Goal: Task Accomplishment & Management: Use online tool/utility

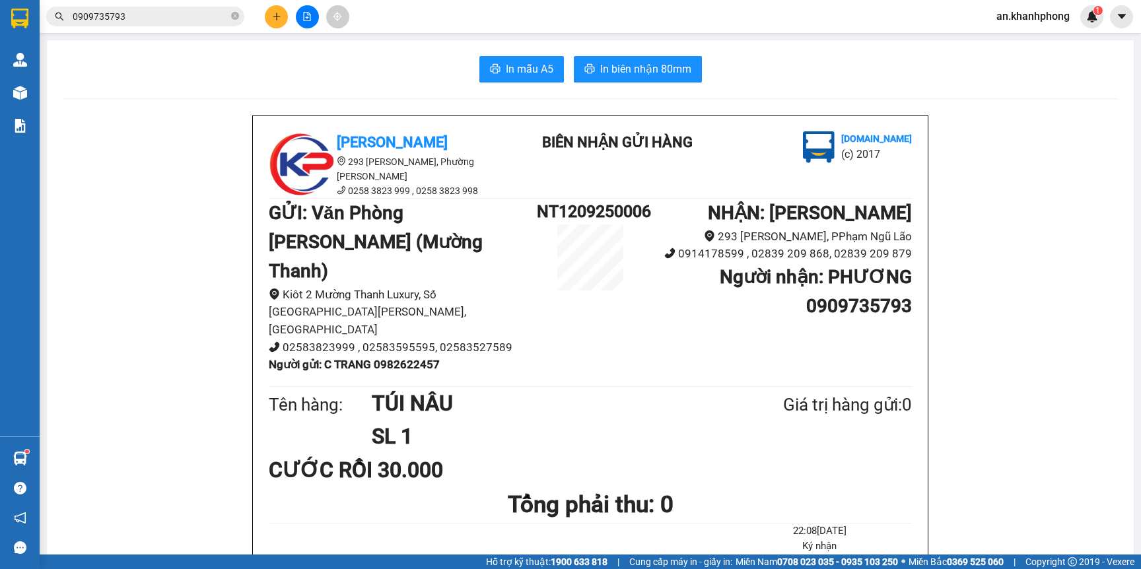
scroll to position [144, 0]
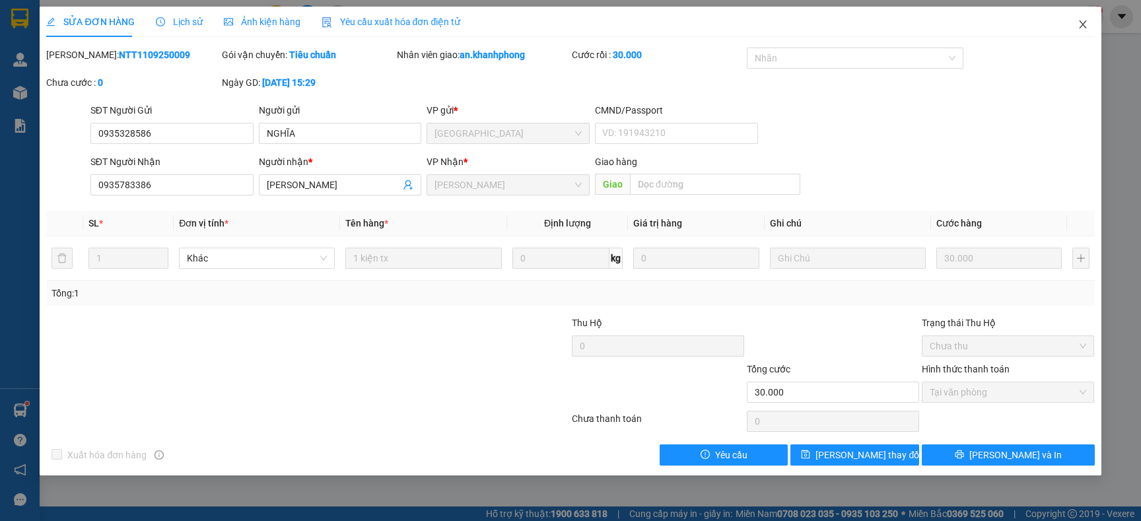
click at [1078, 20] on icon "close" at bounding box center [1082, 24] width 11 height 11
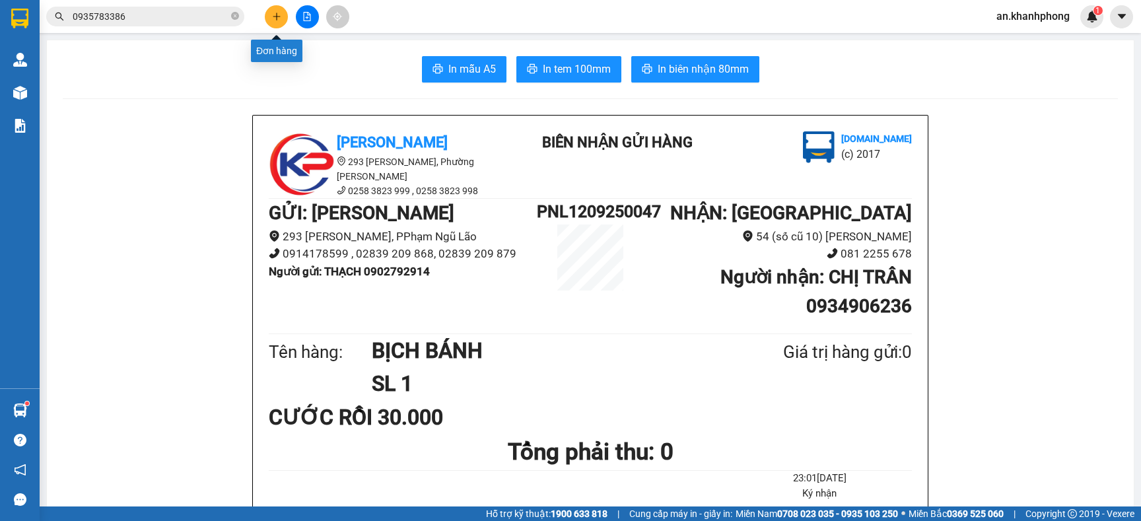
click at [275, 13] on icon "plus" at bounding box center [276, 16] width 9 height 9
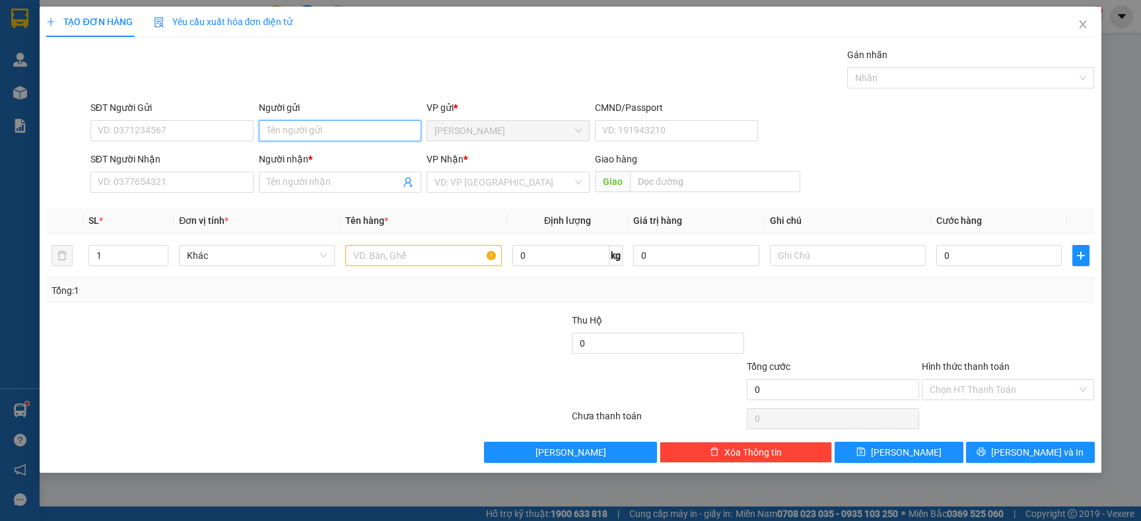
click at [275, 125] on input "Người gửi" at bounding box center [340, 130] width 163 height 21
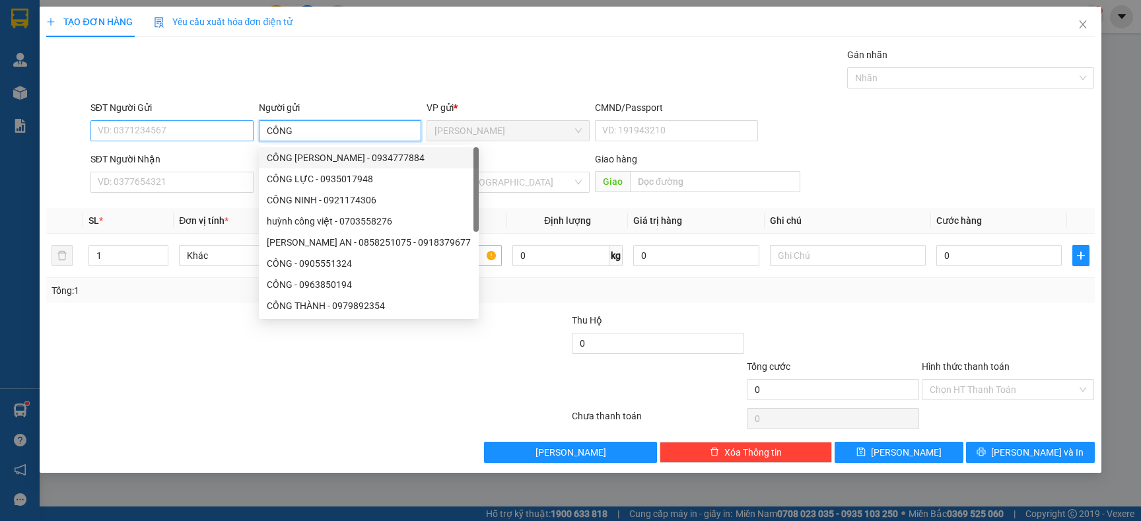
type input "CÔNG"
click at [104, 123] on input "SĐT Người Gửi" at bounding box center [171, 130] width 163 height 21
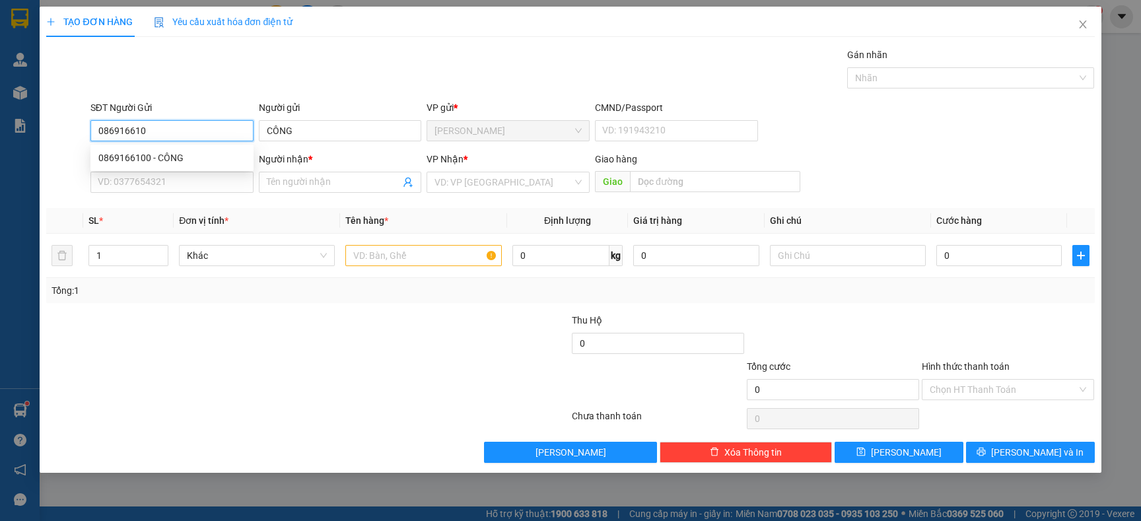
type input "0869166100"
click at [180, 162] on div "0869166100 - CÔNG" at bounding box center [171, 158] width 147 height 15
type input "CÔNG"
type input "0869166100"
click at [167, 186] on input "SĐT Người Nhận" at bounding box center [171, 182] width 163 height 21
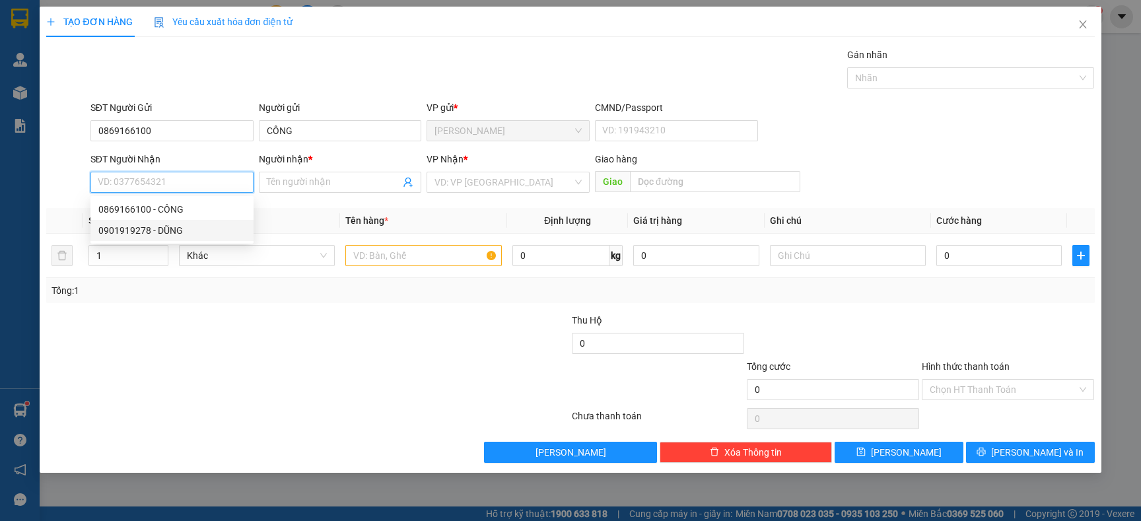
click at [189, 224] on div "0901919278 - DŨNG" at bounding box center [171, 230] width 147 height 15
type input "0901919278"
type input "DŨNG"
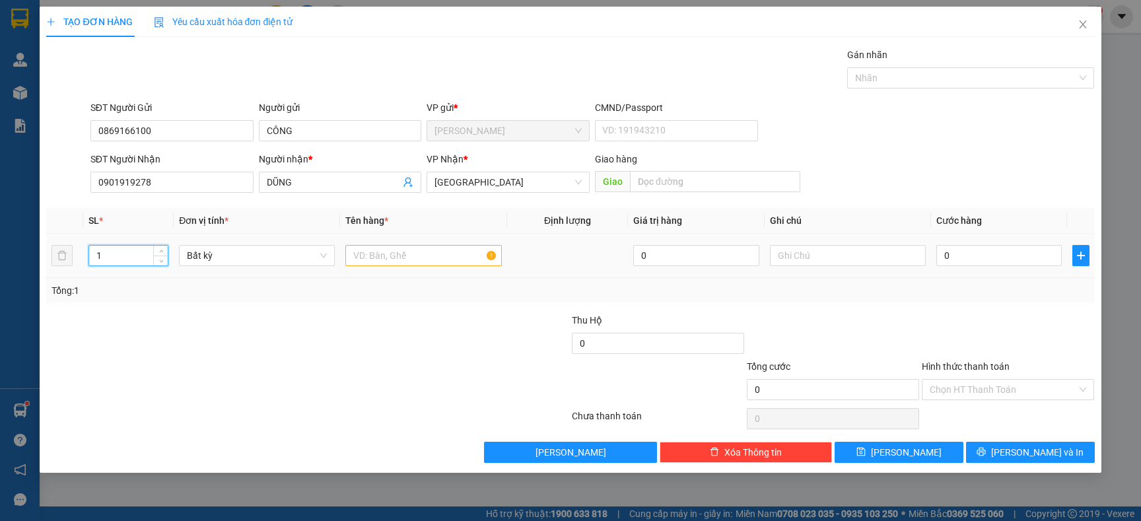
drag, startPoint x: 112, startPoint y: 250, endPoint x: 26, endPoint y: 310, distance: 104.4
click at [17, 310] on div "TẠO ĐƠN HÀNG Yêu cầu xuất hóa đơn điện tử Transit Pickup Surcharge Ids Transit …" at bounding box center [570, 260] width 1141 height 521
type input "2"
click at [347, 254] on input "text" at bounding box center [423, 255] width 156 height 21
type input "TX+KIỆN"
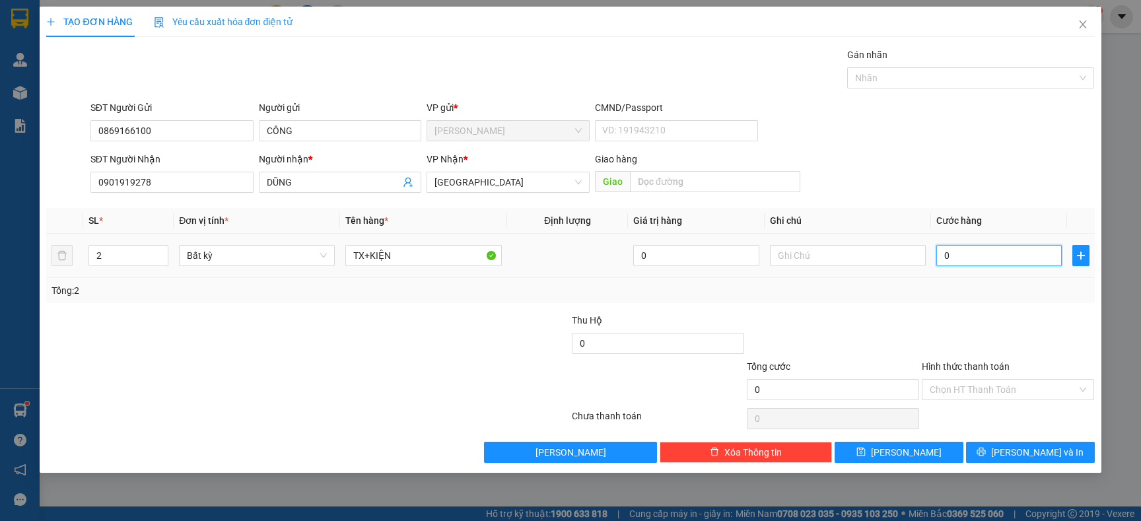
click at [958, 259] on input "0" at bounding box center [998, 255] width 125 height 21
type input "7"
type input "70"
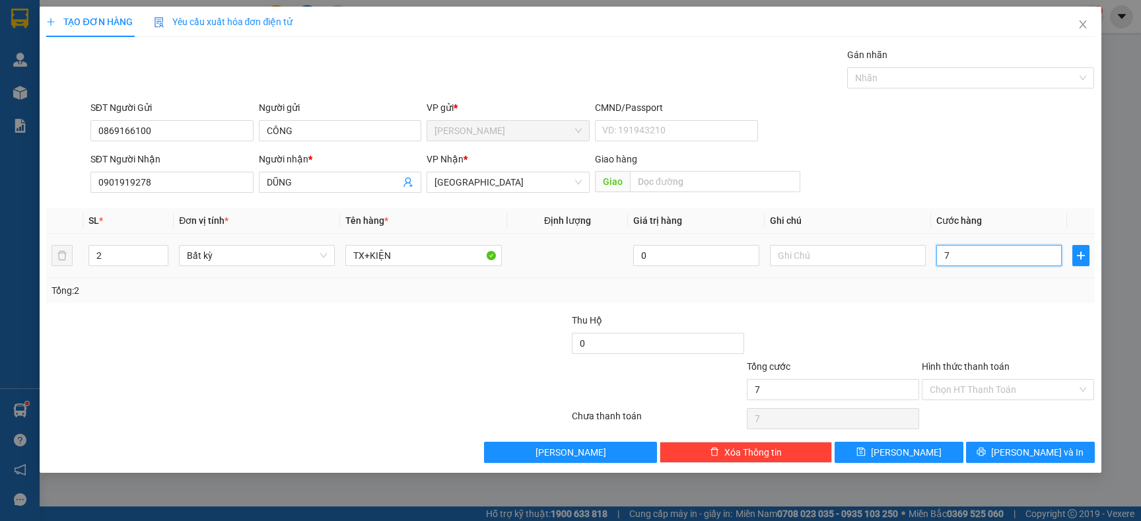
type input "70"
type input "70.000"
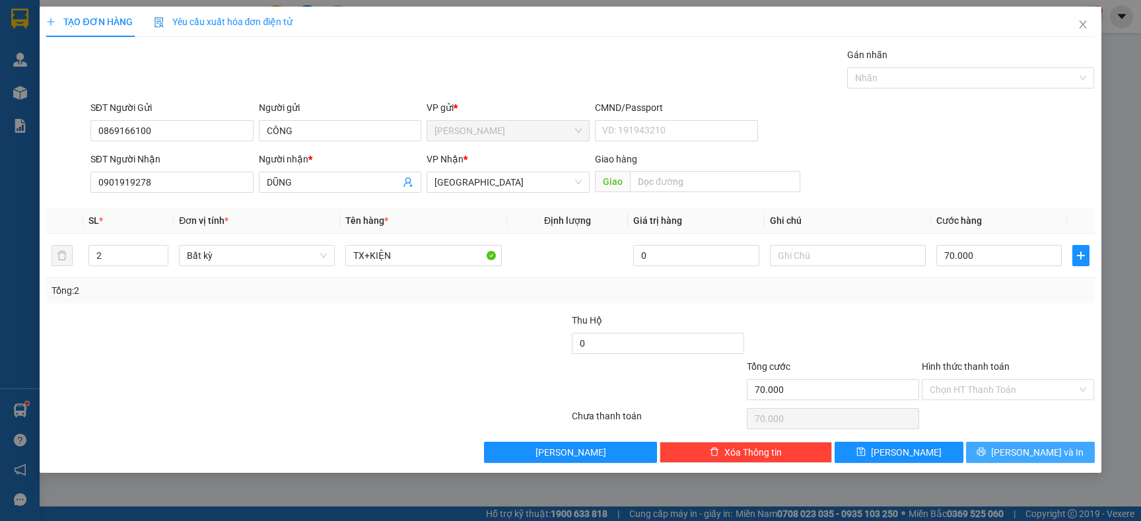
click at [1033, 457] on span "Lưu và In" at bounding box center [1037, 452] width 92 height 15
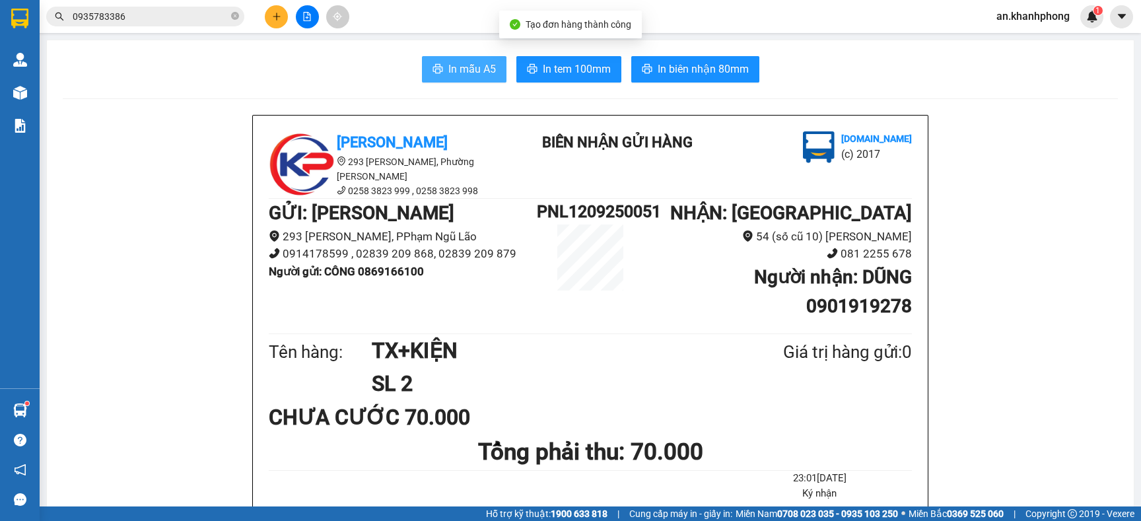
click at [463, 73] on span "In mẫu A5" at bounding box center [472, 69] width 48 height 17
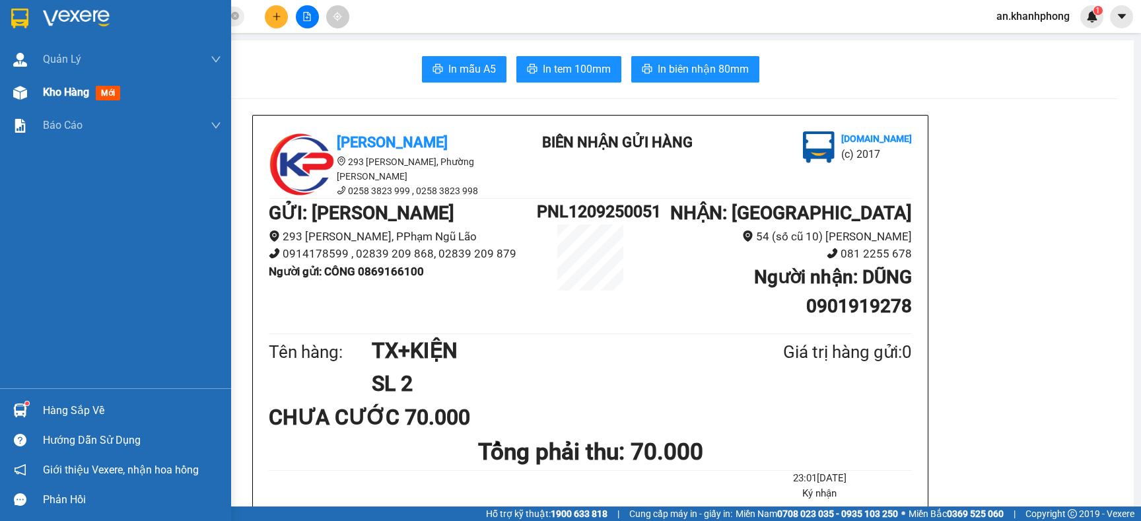
click at [50, 92] on span "Kho hàng" at bounding box center [66, 92] width 46 height 13
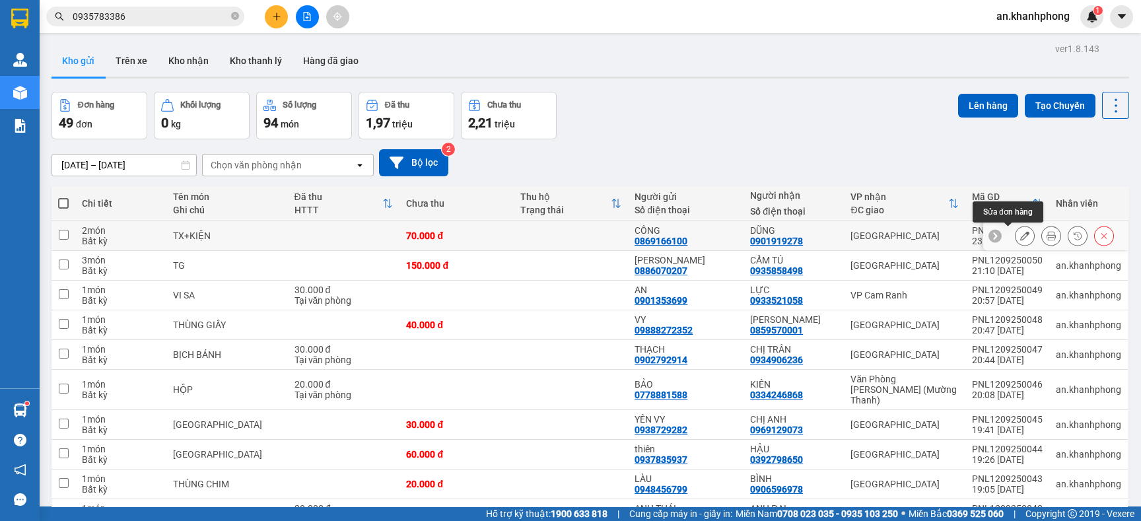
click at [1020, 233] on icon at bounding box center [1024, 235] width 9 height 9
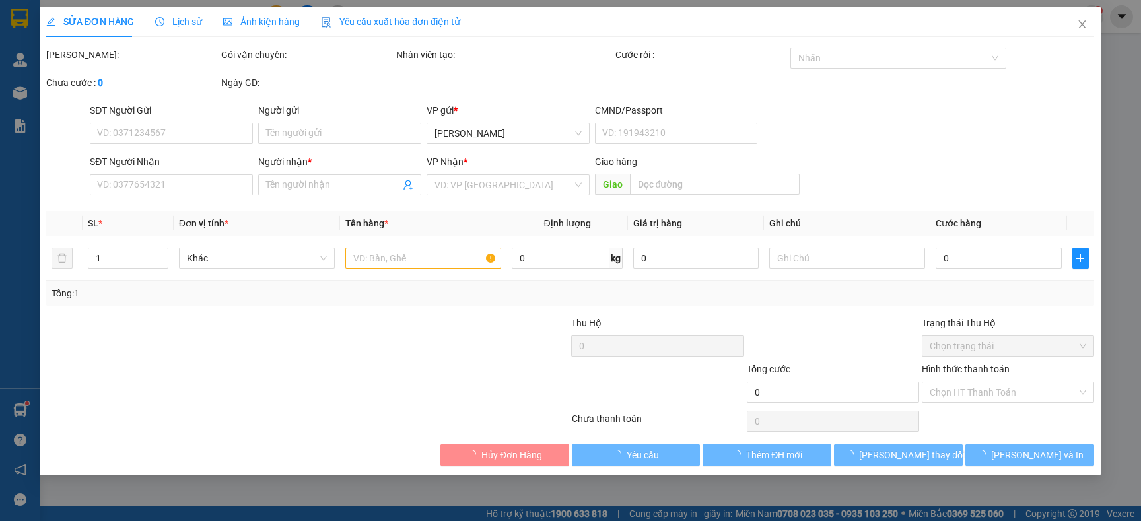
type input "0869166100"
type input "CÔNG"
type input "0901919278"
type input "DŨNG"
type input "70.000"
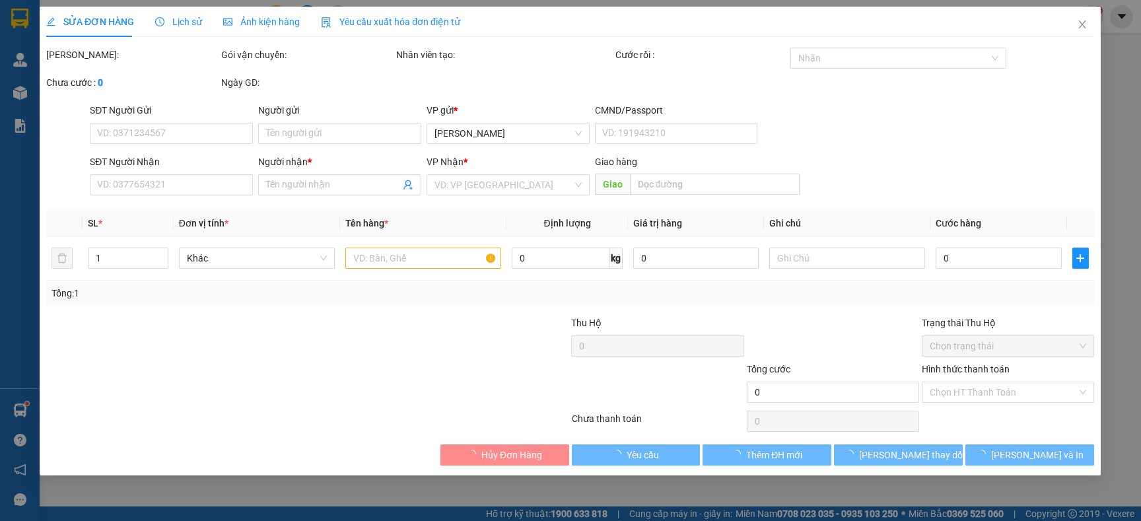
type input "70.000"
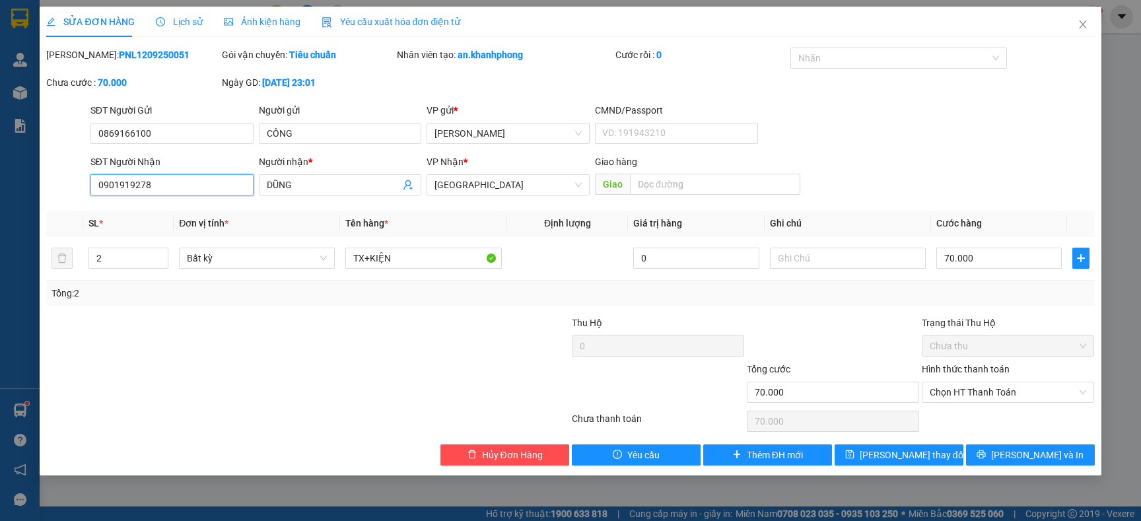
drag, startPoint x: 173, startPoint y: 185, endPoint x: 72, endPoint y: 187, distance: 101.0
click at [1, 190] on div "SỬA ĐƠN HÀNG Lịch sử Ảnh kiện hàng Yêu cầu xuất hóa đơn điện tử Total Paid Fee …" at bounding box center [570, 260] width 1141 height 521
type input "0979360816"
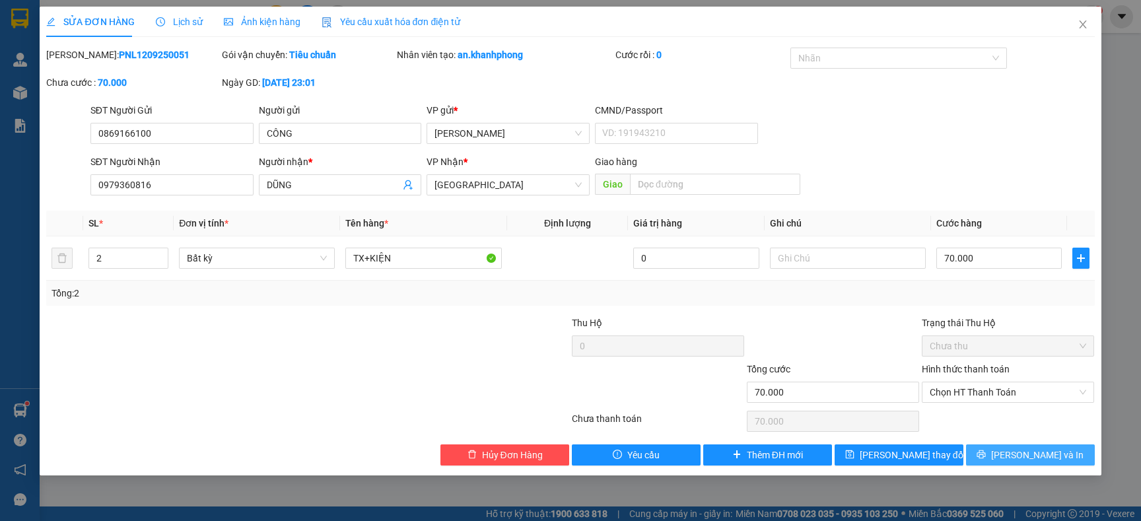
click at [1051, 444] on button "Lưu và In" at bounding box center [1030, 454] width 129 height 21
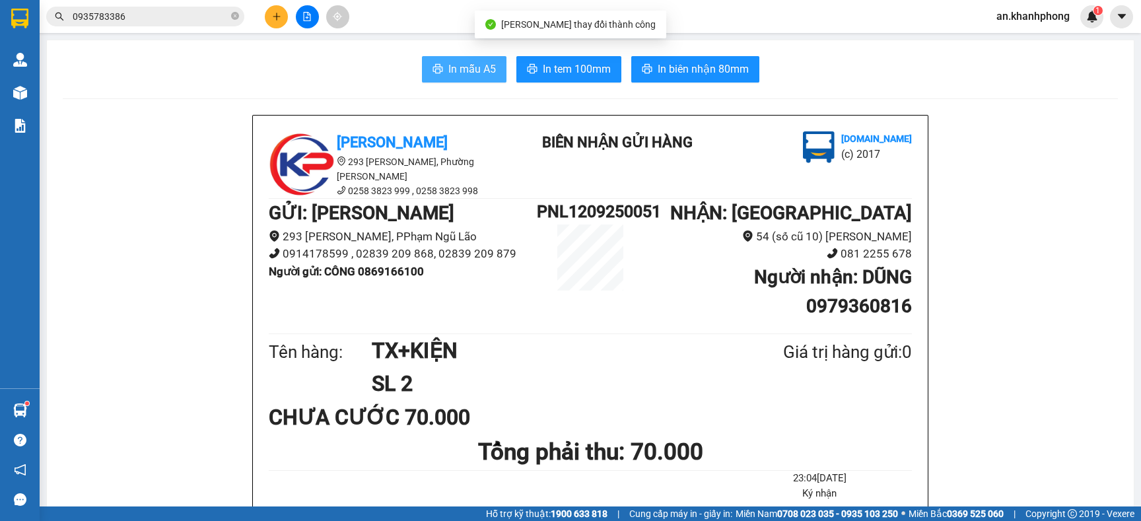
click at [473, 76] on span "In mẫu A5" at bounding box center [472, 69] width 48 height 17
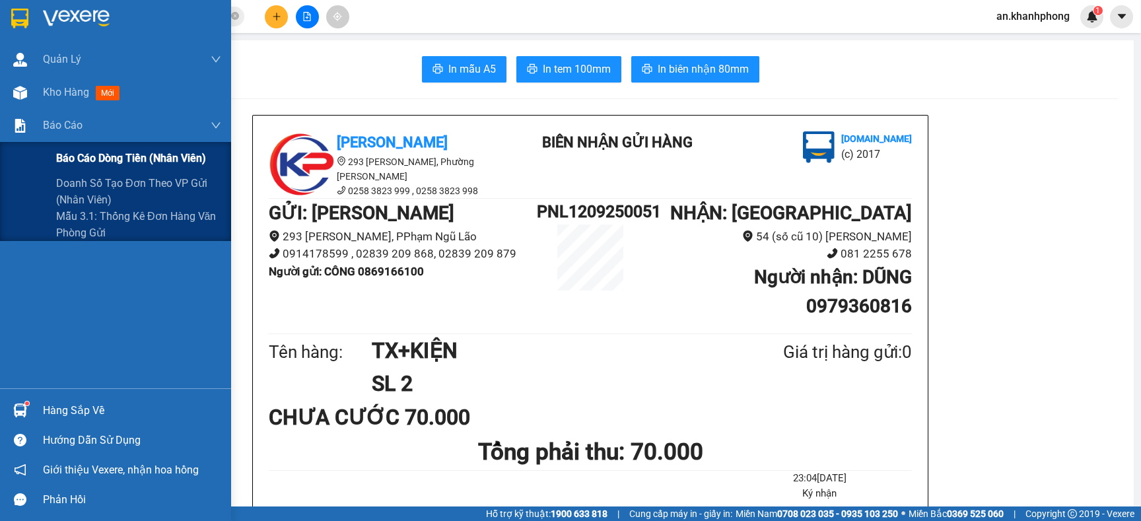
click at [97, 164] on span "Báo cáo dòng tiền (nhân viên)" at bounding box center [131, 158] width 150 height 17
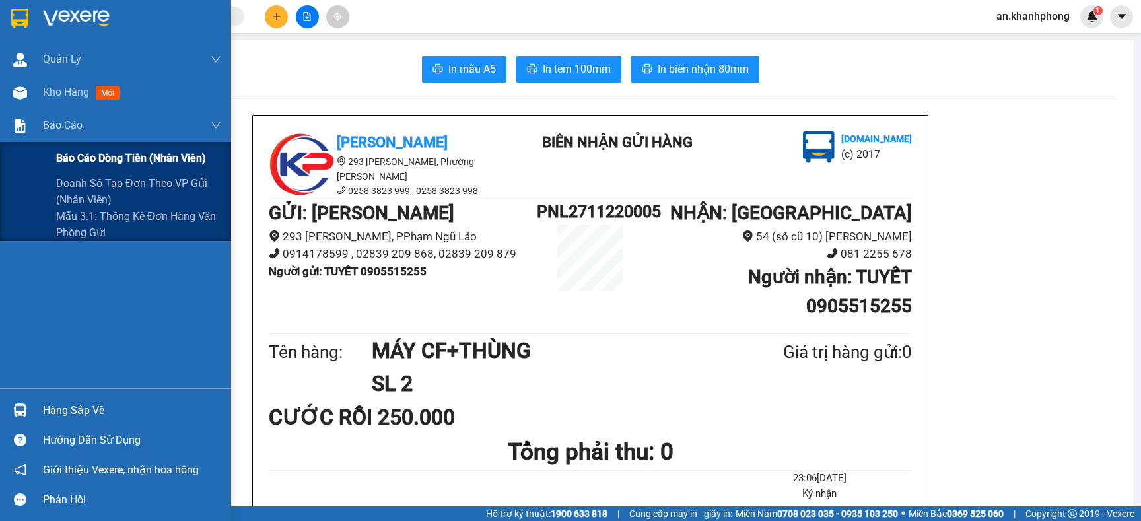
click at [80, 152] on span "Báo cáo dòng tiền (nhân viên)" at bounding box center [131, 158] width 150 height 17
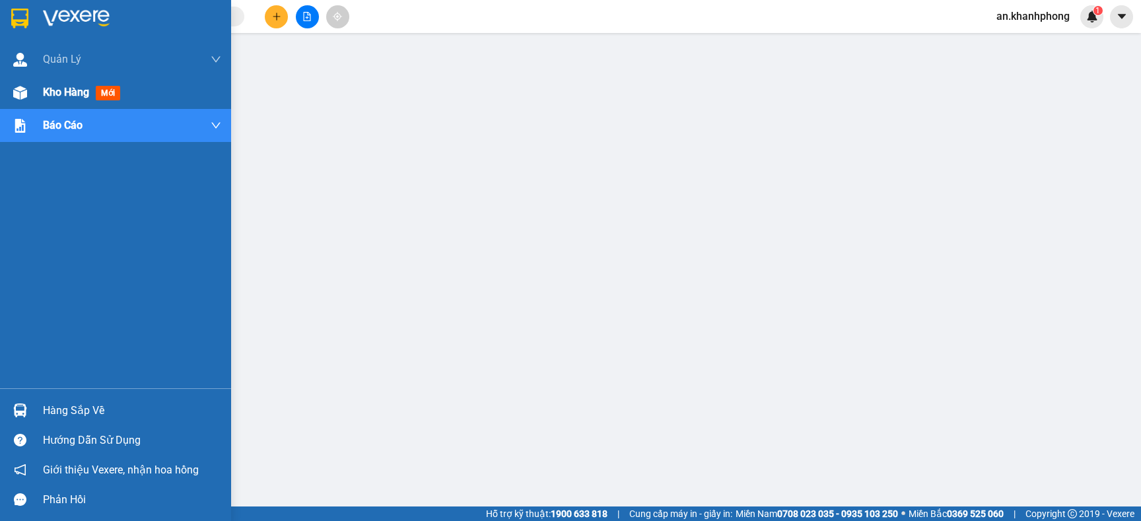
click at [71, 93] on span "Kho hàng" at bounding box center [66, 92] width 46 height 13
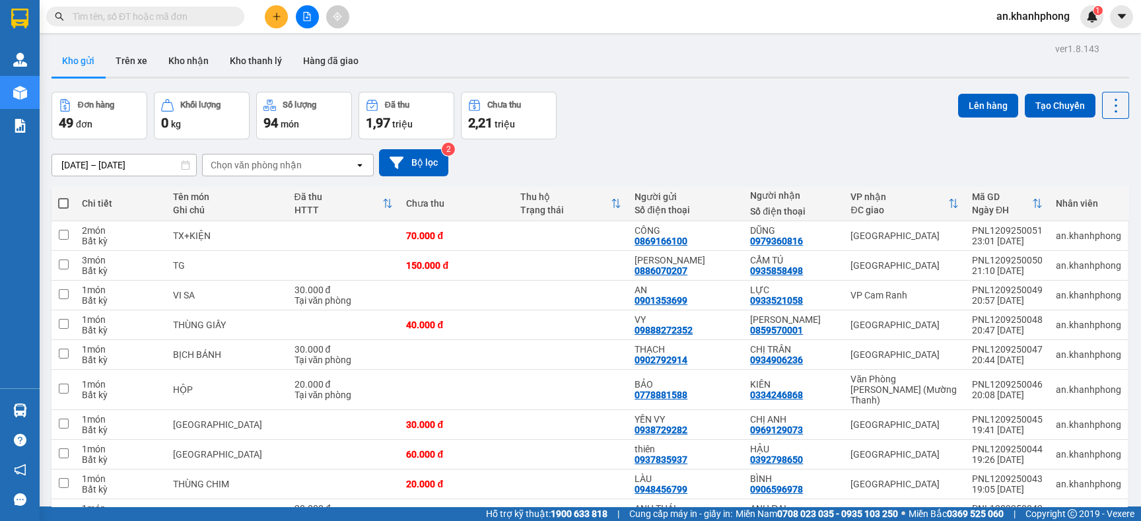
click at [61, 200] on span at bounding box center [63, 203] width 11 height 11
click at [63, 197] on input "checkbox" at bounding box center [63, 197] width 0 height 0
checkbox input "true"
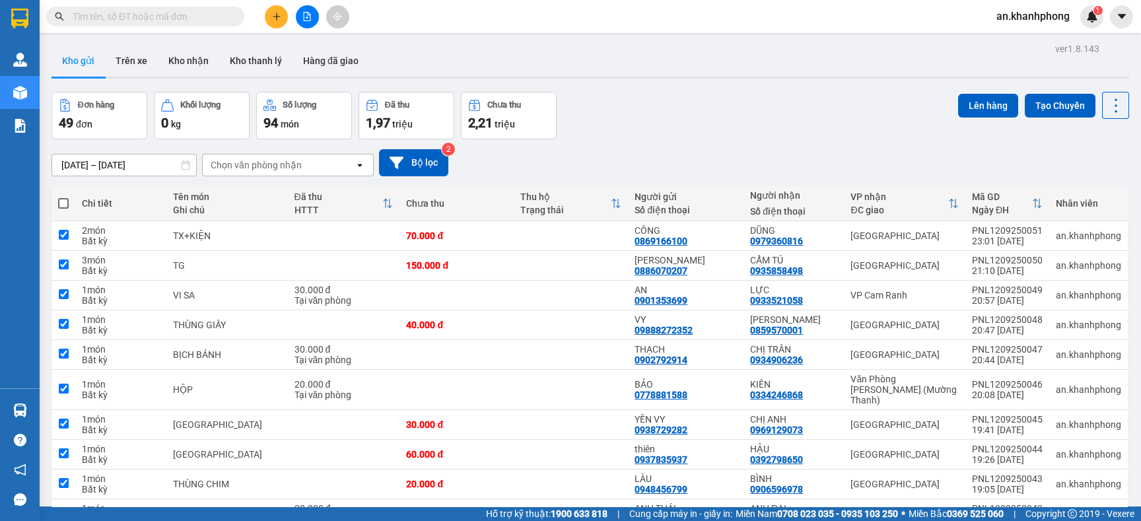
checkbox input "true"
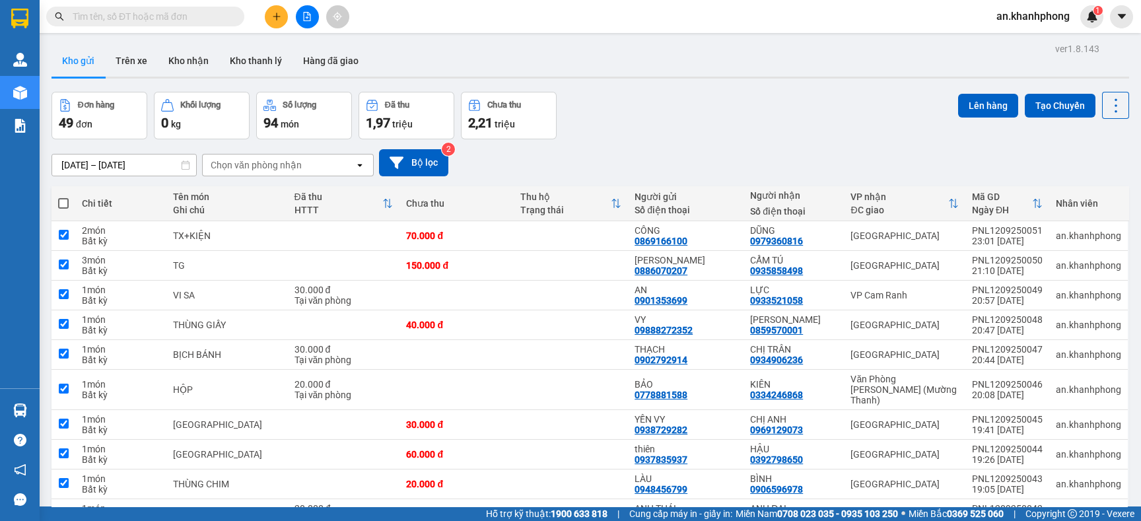
checkbox input "true"
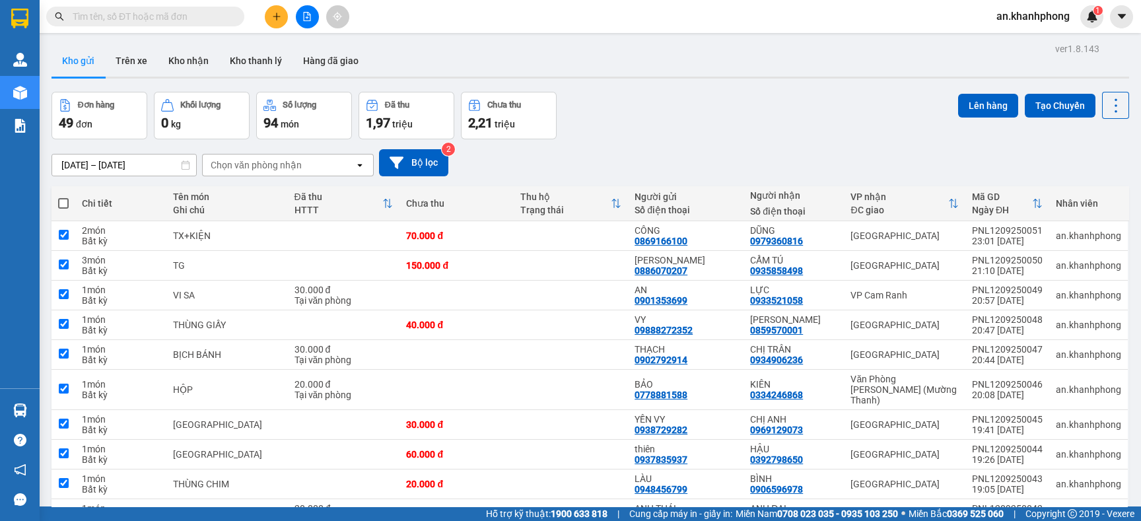
checkbox input "true"
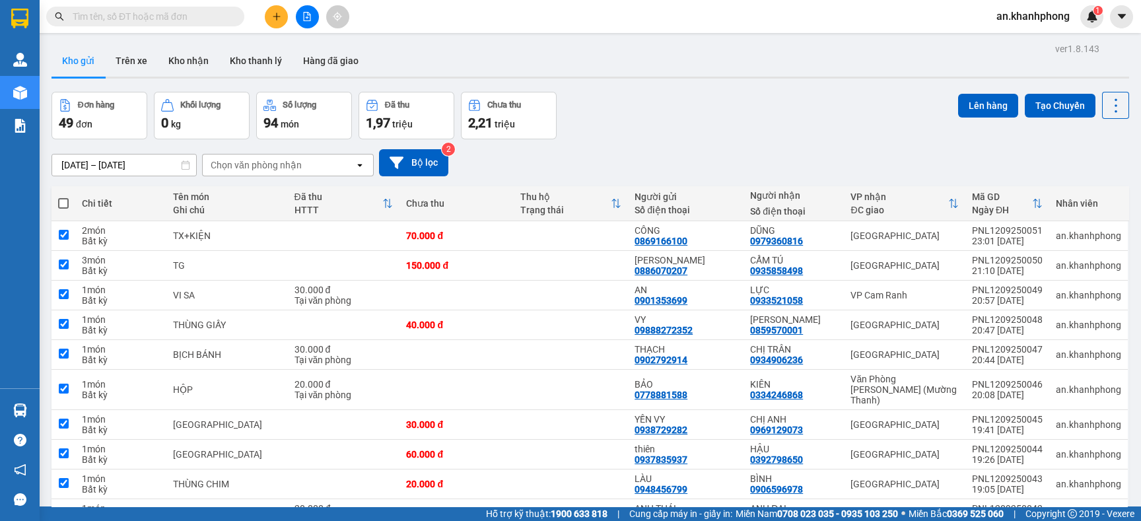
checkbox input "true"
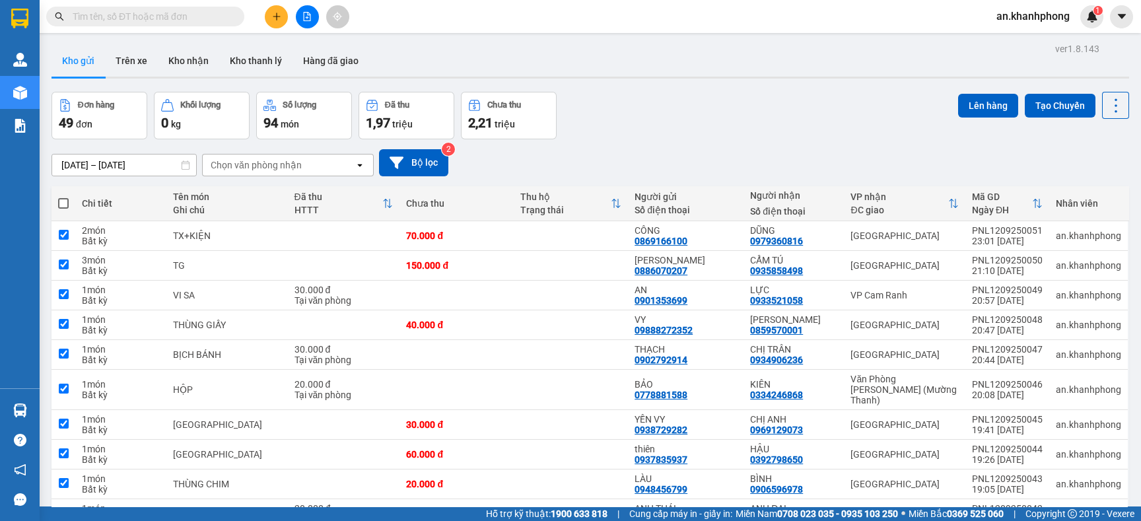
checkbox input "true"
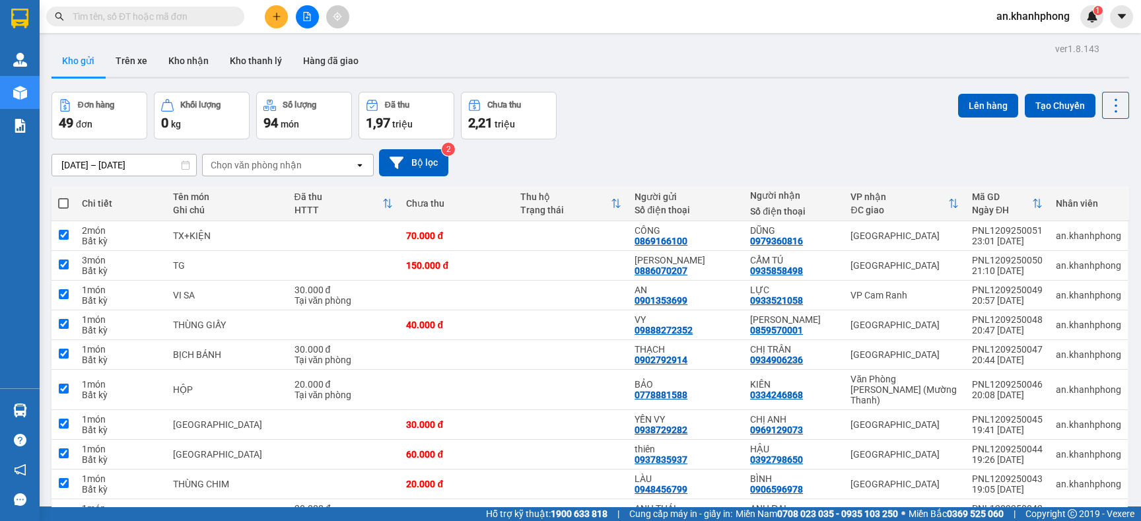
checkbox input "true"
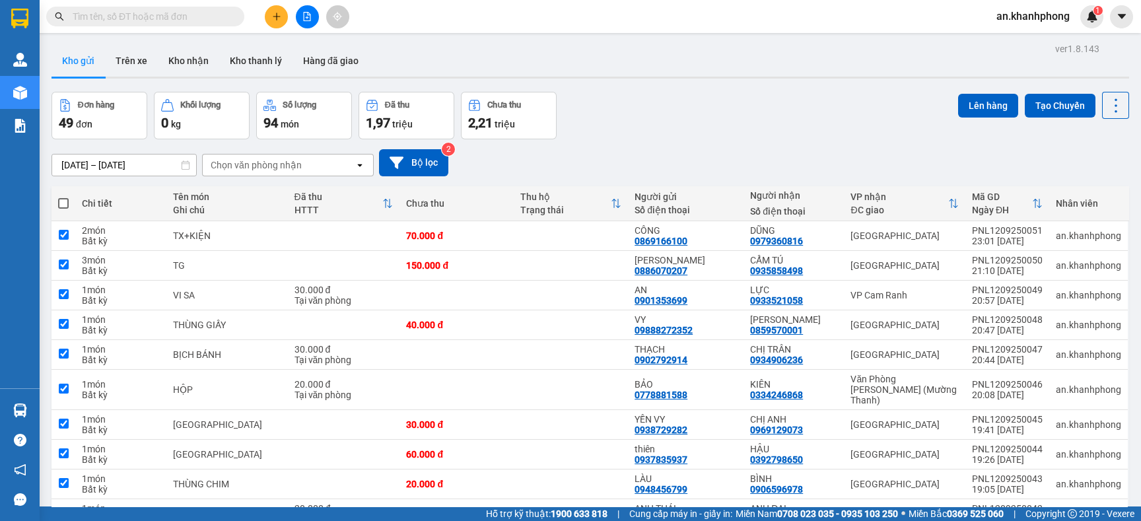
checkbox input "true"
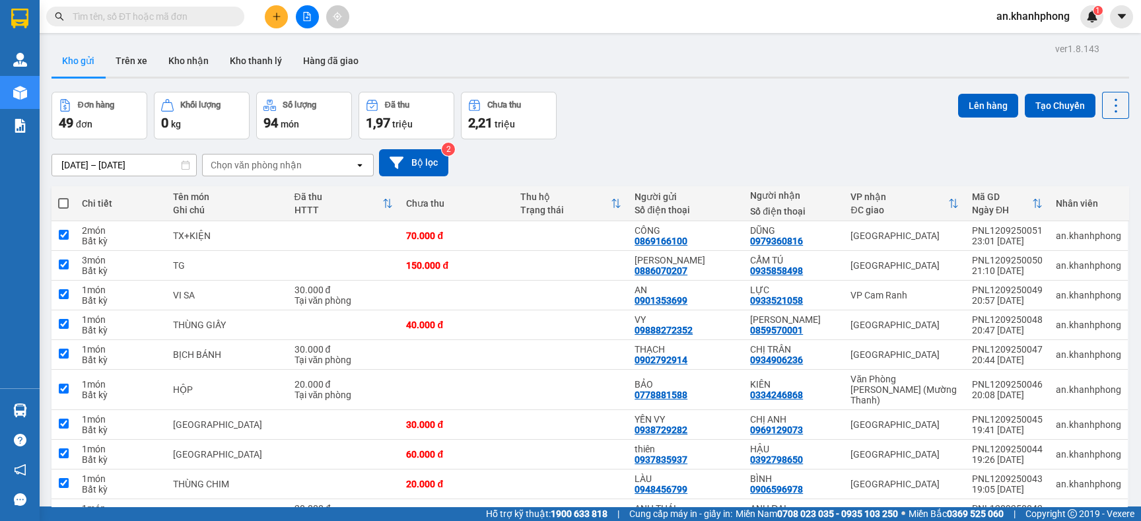
checkbox input "true"
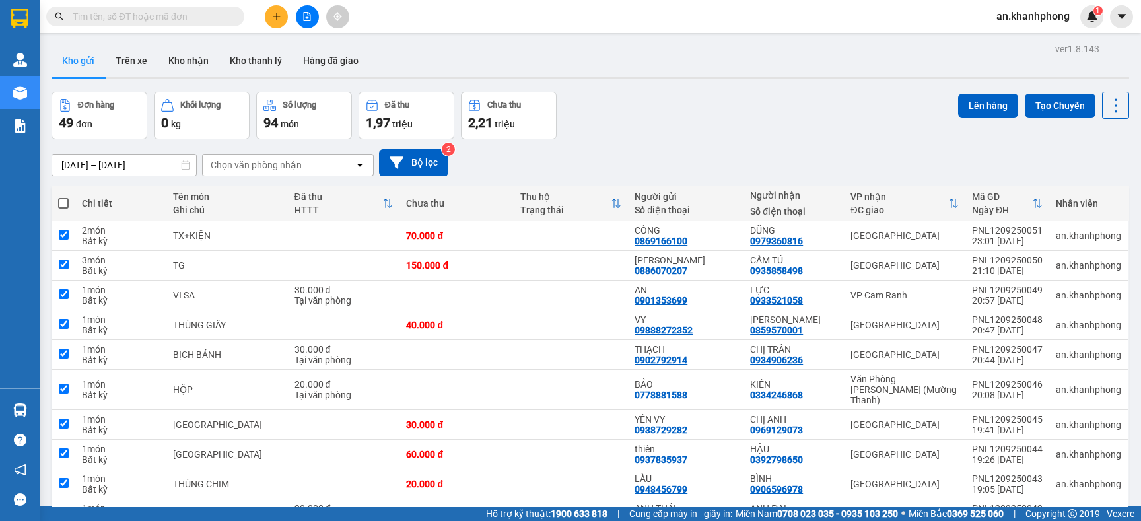
checkbox input "true"
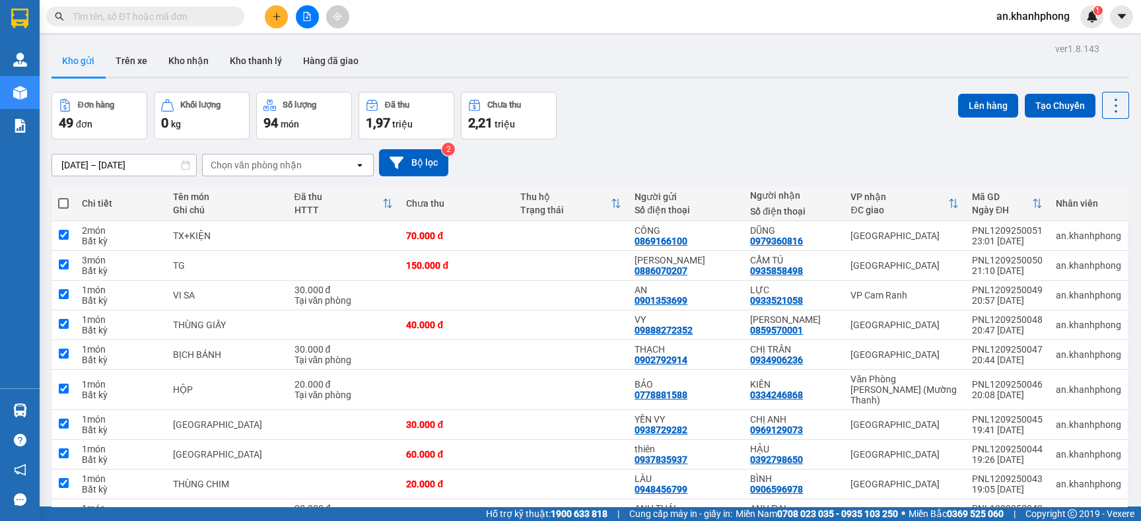
checkbox input "true"
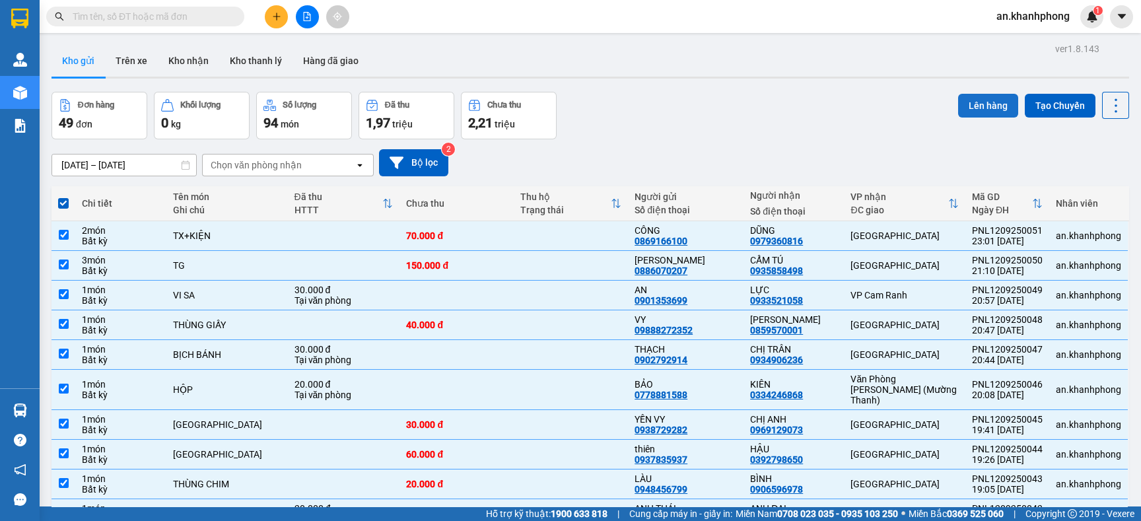
click at [958, 97] on button "Lên hàng" at bounding box center [988, 106] width 60 height 24
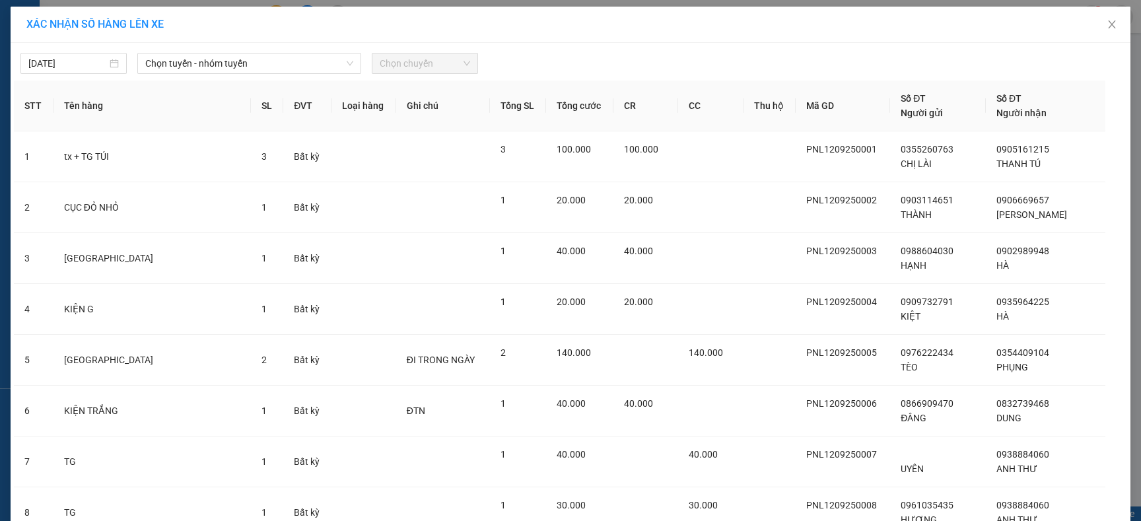
click at [311, 65] on span "Chọn tuyến - nhóm tuyến" at bounding box center [249, 63] width 208 height 20
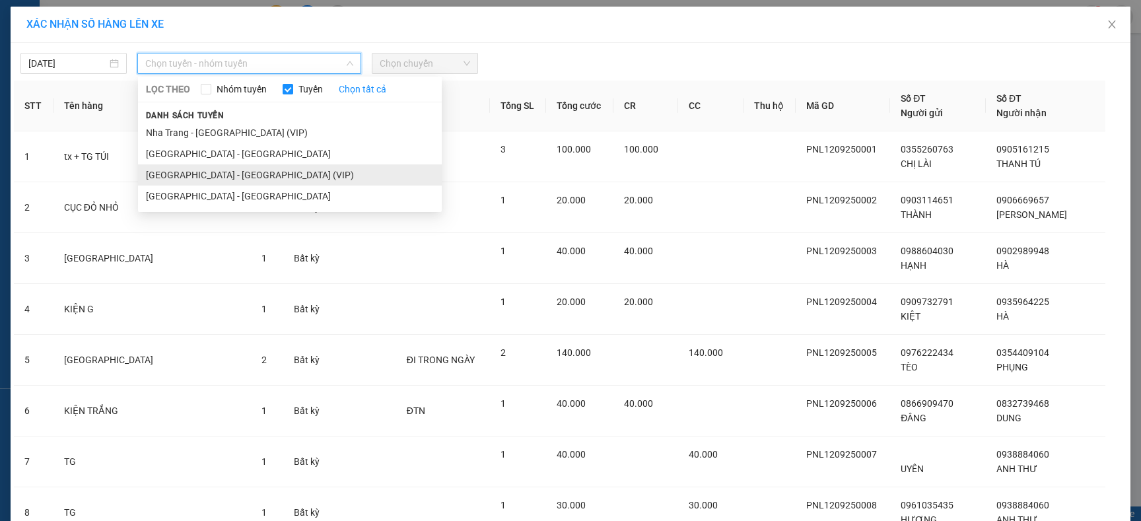
click at [213, 176] on li "Sài Gòn - Nha Trang (VIP)" at bounding box center [290, 174] width 304 height 21
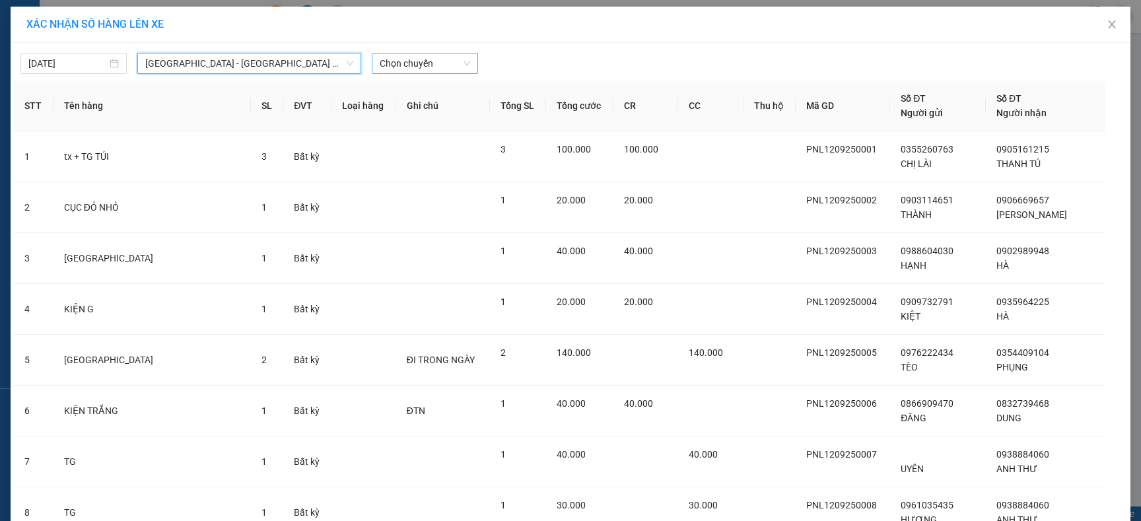
click at [442, 67] on span "Chọn chuyến" at bounding box center [425, 63] width 90 height 20
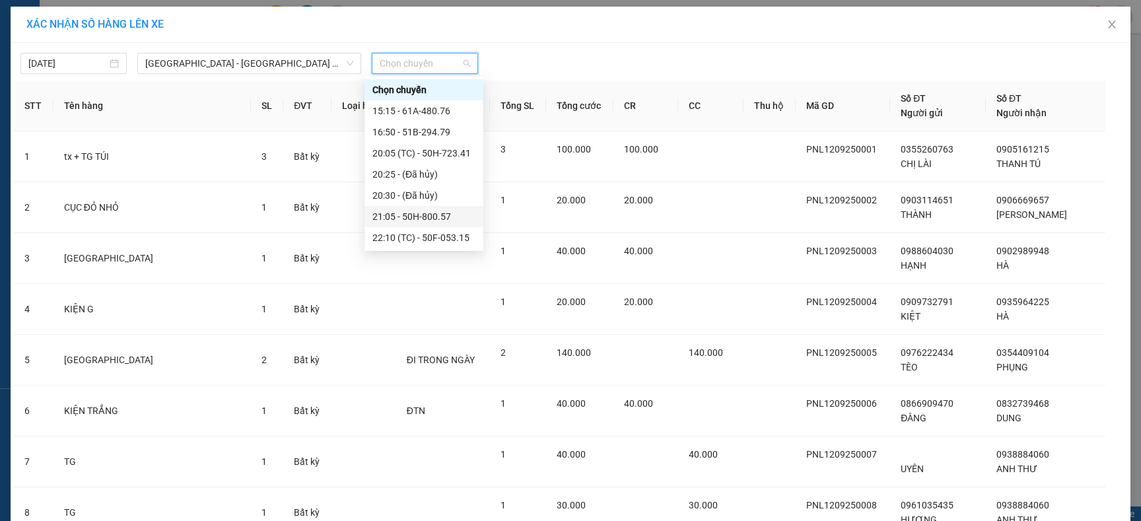
scroll to position [401, 0]
click at [422, 215] on div "23:40 - 50H-931.70" at bounding box center [423, 216] width 103 height 15
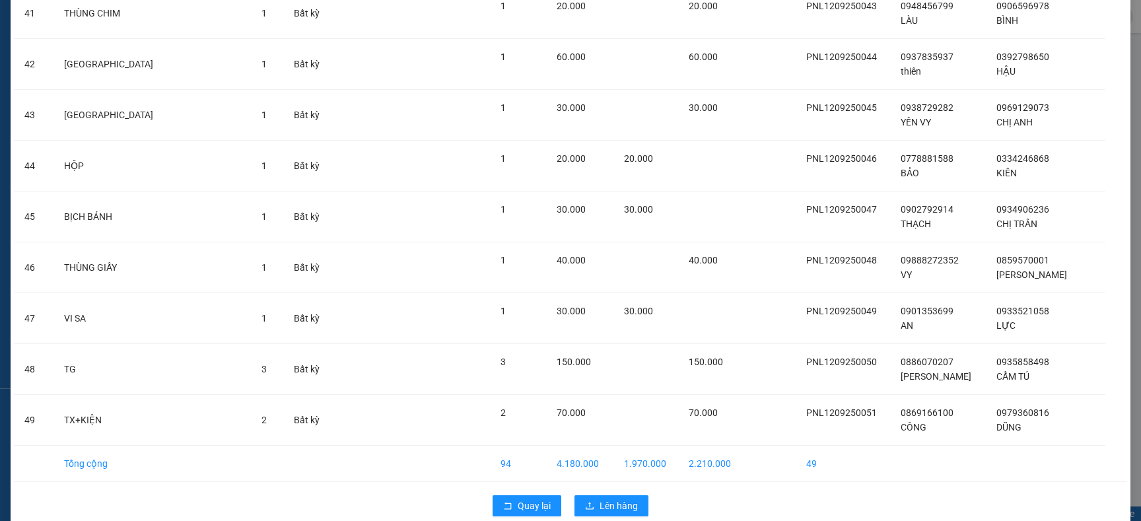
scroll to position [2232, 0]
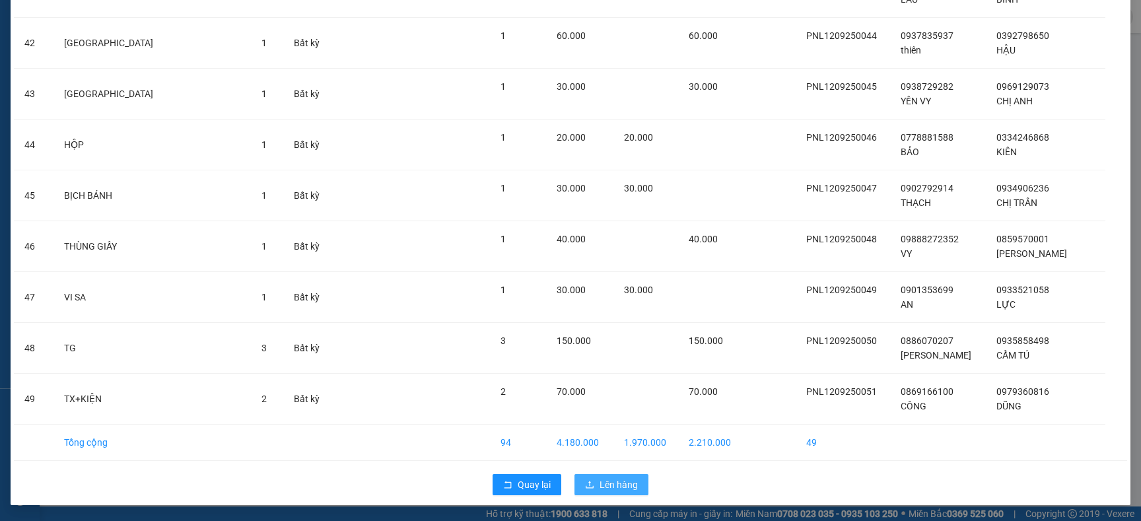
click at [624, 480] on span "Lên hàng" at bounding box center [618, 484] width 38 height 15
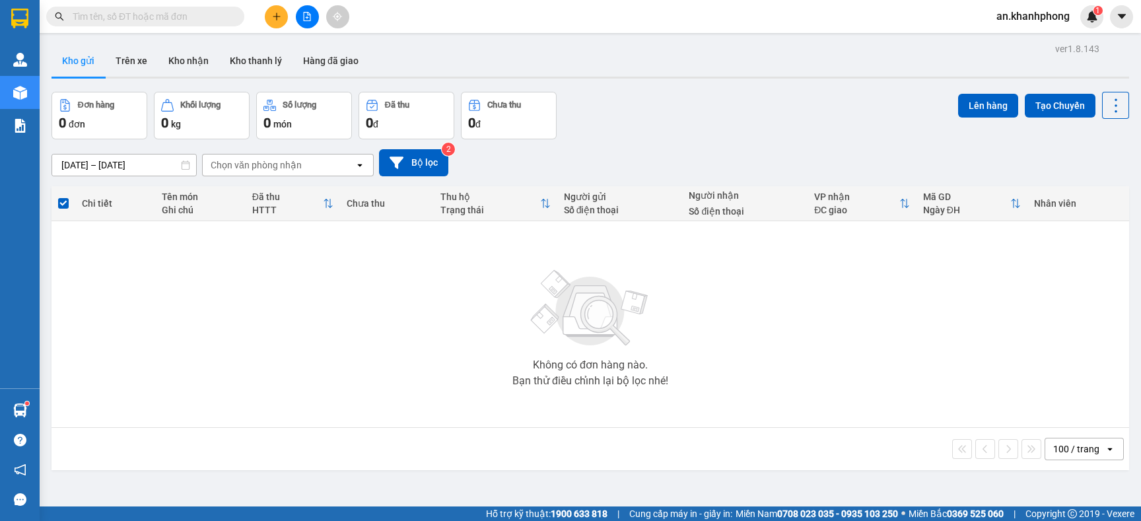
drag, startPoint x: 342, startPoint y: 164, endPoint x: 358, endPoint y: 103, distance: 62.8
click at [358, 103] on div "ver 1.8.143 Kho gửi Trên xe Kho nhận Kho thanh lý Hàng đã giao Đơn hàng 0 đơn K…" at bounding box center [590, 300] width 1088 height 521
drag, startPoint x: 358, startPoint y: 103, endPoint x: 236, endPoint y: 353, distance: 278.1
click at [240, 360] on div "Không có đơn hàng nào. Bạn thử điều chỉnh lại bộ lọc nhé!" at bounding box center [590, 324] width 1064 height 198
